Goal: Task Accomplishment & Management: Use online tool/utility

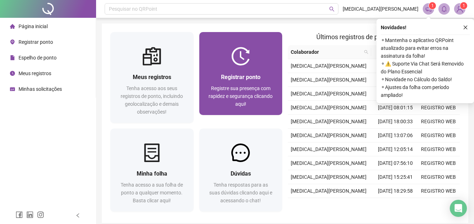
click at [233, 69] on div "Registrar ponto Registre sua presença com rapidez e segurança clicando aqui!" at bounding box center [240, 90] width 83 height 49
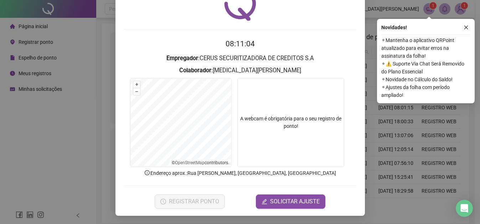
scroll to position [38, 0]
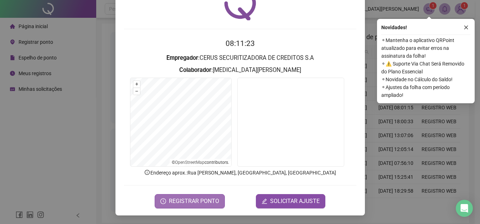
click at [189, 207] on button "REGISTRAR PONTO" at bounding box center [190, 201] width 70 height 14
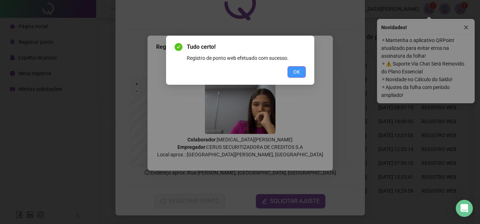
click at [302, 74] on button "OK" at bounding box center [296, 71] width 18 height 11
